Goal: Task Accomplishment & Management: Complete application form

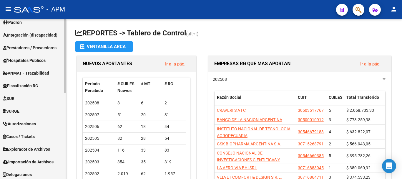
scroll to position [147, 0]
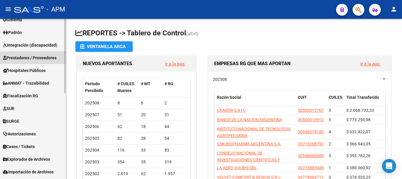
click at [51, 55] on span "Prestadores / Proveedores" at bounding box center [30, 58] width 54 height 6
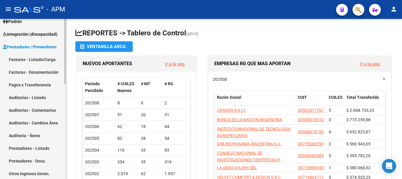
scroll to position [59, 0]
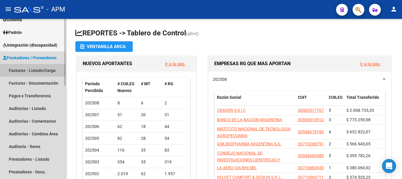
click at [36, 72] on link "Facturas - Listado/Carga" at bounding box center [33, 70] width 66 height 13
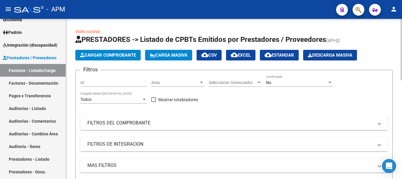
click at [125, 55] on span "Cargar Comprobante" at bounding box center [108, 54] width 56 height 5
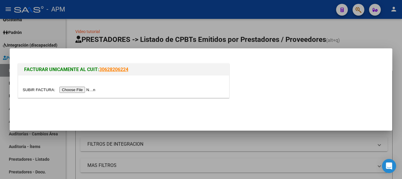
click at [84, 90] on input "file" at bounding box center [60, 90] width 75 height 6
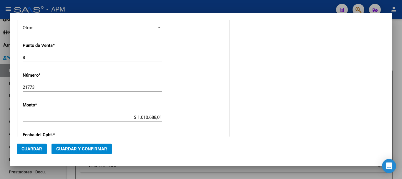
scroll to position [206, 0]
click at [86, 149] on span "Guardar y Confirmar" at bounding box center [81, 148] width 51 height 5
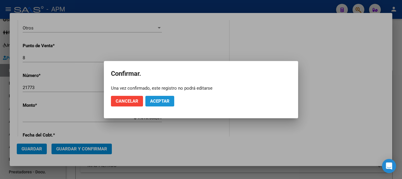
click at [161, 100] on span "Aceptar" at bounding box center [159, 100] width 19 height 5
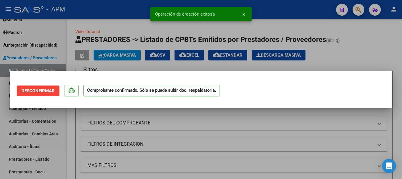
scroll to position [0, 0]
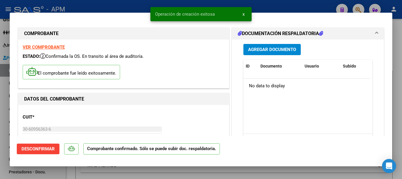
click at [188, 172] on div at bounding box center [201, 89] width 402 height 179
type input "$ 0,00"
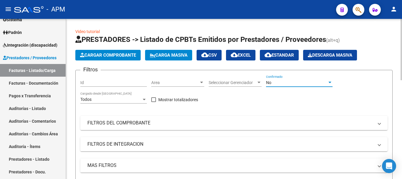
click at [320, 84] on div "No" at bounding box center [296, 82] width 61 height 5
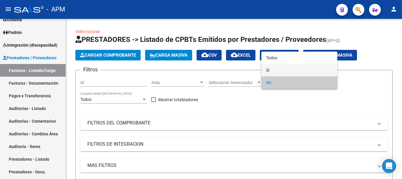
click at [300, 70] on span "Si" at bounding box center [299, 70] width 67 height 12
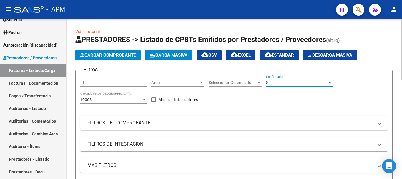
scroll to position [29, 0]
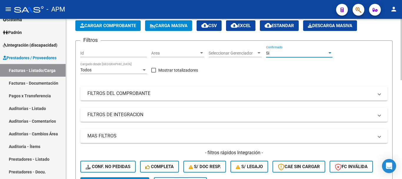
click at [311, 93] on mat-panel-title "FILTROS DEL COMPROBANTE" at bounding box center [231, 93] width 286 height 6
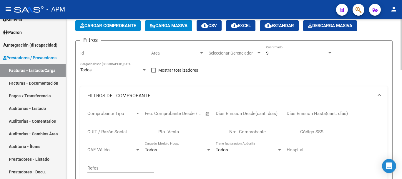
click at [127, 129] on input "CUIT / Razón Social" at bounding box center [121, 131] width 67 height 5
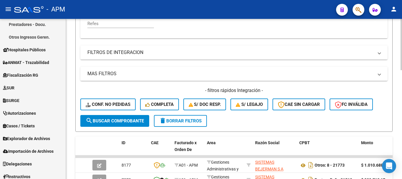
scroll to position [177, 0]
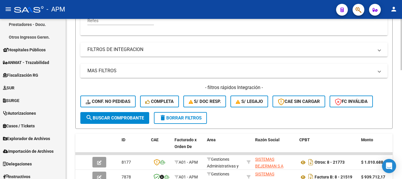
type input "sistemas bejerman"
click at [145, 122] on button "search Buscar Comprobante" at bounding box center [114, 118] width 69 height 12
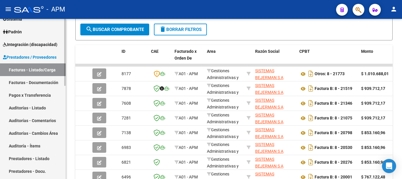
scroll to position [46, 0]
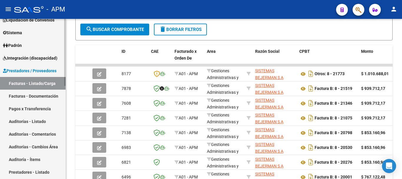
click at [36, 46] on link "Padrón" at bounding box center [33, 45] width 66 height 13
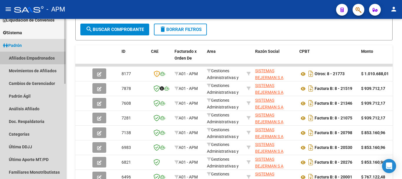
click at [38, 55] on link "Afiliados Empadronados" at bounding box center [33, 58] width 66 height 13
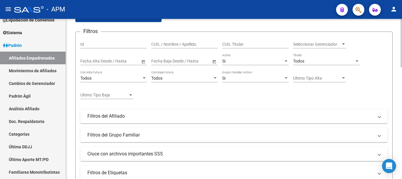
scroll to position [59, 0]
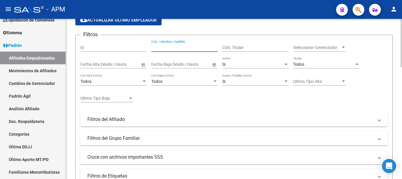
paste input "52252840"
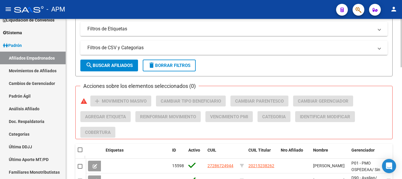
scroll to position [206, 0]
type input "52252840"
click at [123, 62] on span "search Buscar Afiliados" at bounding box center [109, 64] width 47 height 5
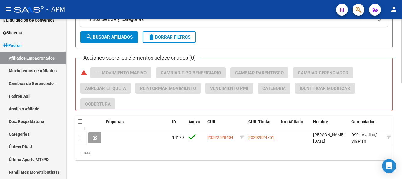
scroll to position [239, 0]
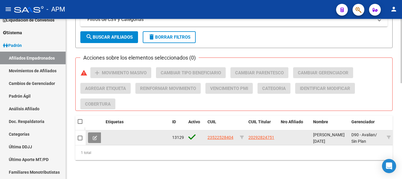
click at [94, 136] on icon at bounding box center [95, 138] width 4 height 4
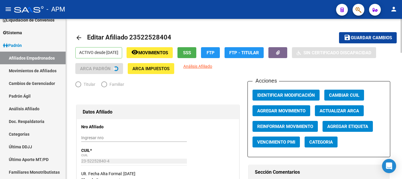
radio input "true"
type input "30-70741337-5"
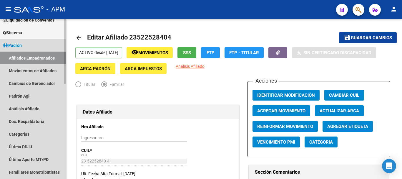
click at [48, 58] on link "Afiliados Empadronados" at bounding box center [33, 58] width 66 height 13
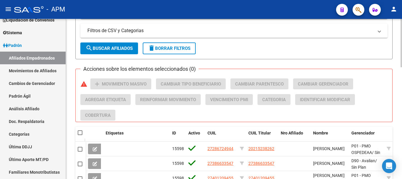
scroll to position [236, 0]
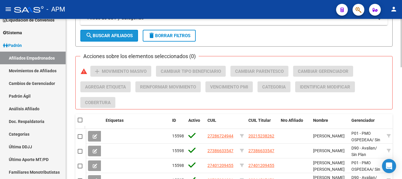
click at [119, 38] on button "search Buscar Afiliados" at bounding box center [109, 36] width 58 height 12
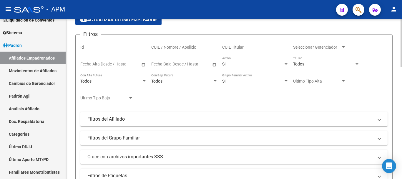
scroll to position [59, 0]
